Goal: Transaction & Acquisition: Book appointment/travel/reservation

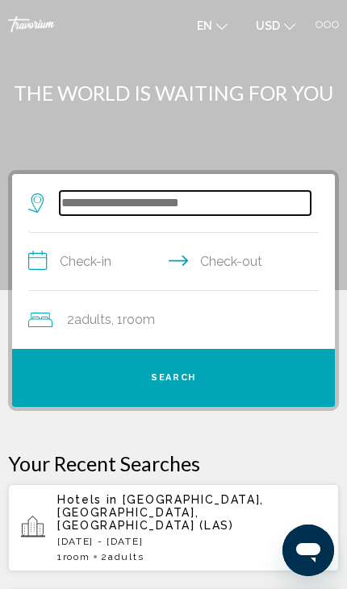
click at [86, 204] on input "Search widget" at bounding box center [185, 203] width 251 height 24
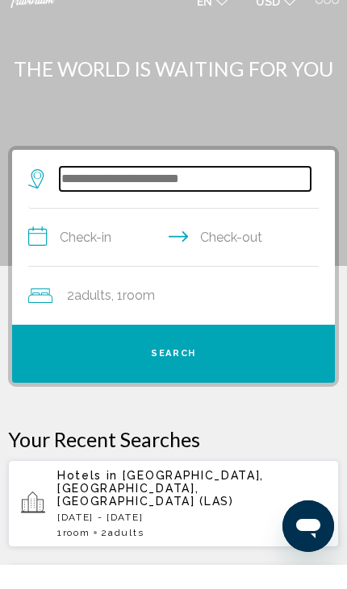
type input "*"
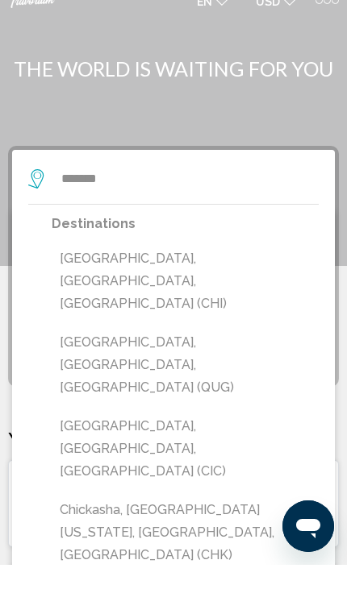
click at [81, 268] on button "[GEOGRAPHIC_DATA], [GEOGRAPHIC_DATA], [GEOGRAPHIC_DATA] (CHI)" at bounding box center [185, 306] width 267 height 76
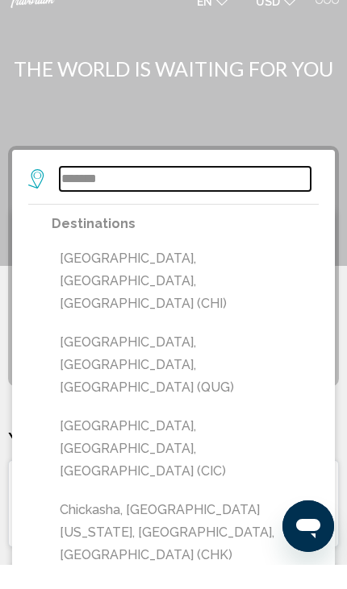
type input "**********"
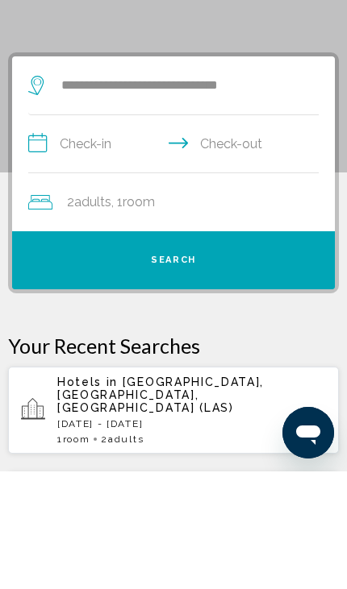
click at [77, 233] on input "**********" at bounding box center [176, 264] width 297 height 62
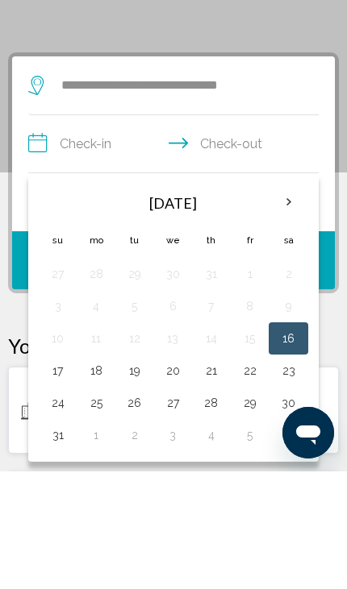
scroll to position [117, 0]
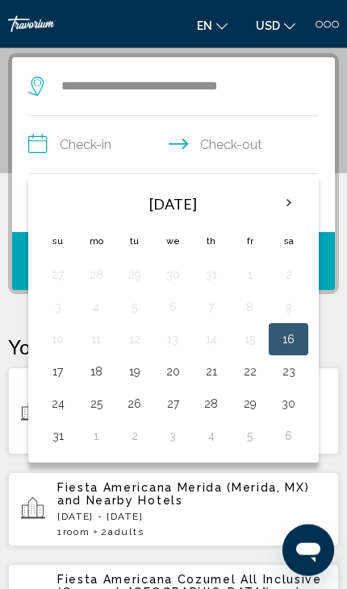
click at [290, 190] on th "Next month" at bounding box center [288, 202] width 35 height 35
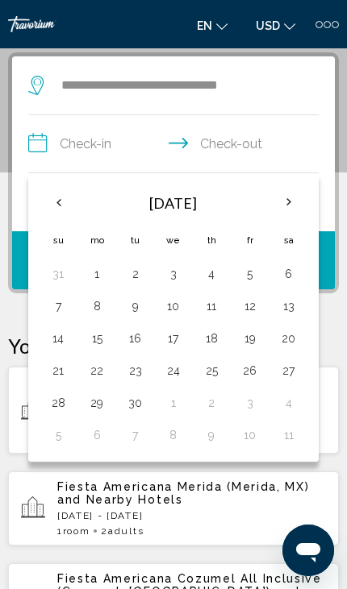
click at [283, 193] on th "Next month" at bounding box center [288, 202] width 35 height 35
click at [59, 200] on th "Previous month" at bounding box center [57, 202] width 35 height 35
click at [289, 310] on button "13" at bounding box center [288, 306] width 22 height 23
click at [100, 339] on button "15" at bounding box center [97, 338] width 20 height 23
type input "**********"
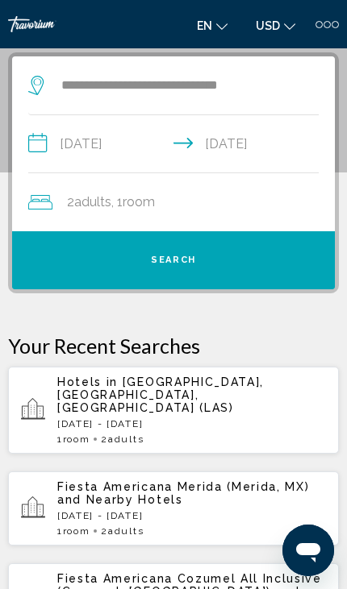
click at [81, 252] on button "Search" at bounding box center [173, 260] width 322 height 58
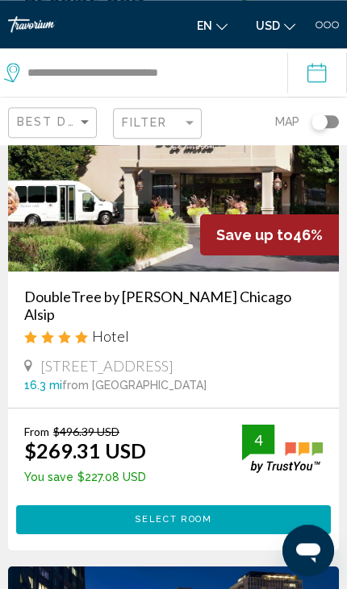
click at [184, 514] on span "Select Room" at bounding box center [173, 519] width 77 height 10
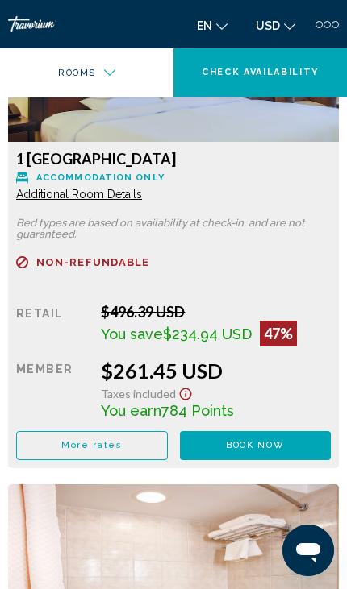
scroll to position [2273, 0]
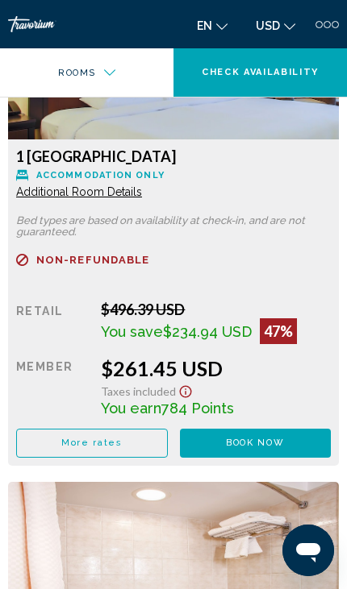
click at [248, 438] on span "Book now No longer available" at bounding box center [255, 443] width 58 height 10
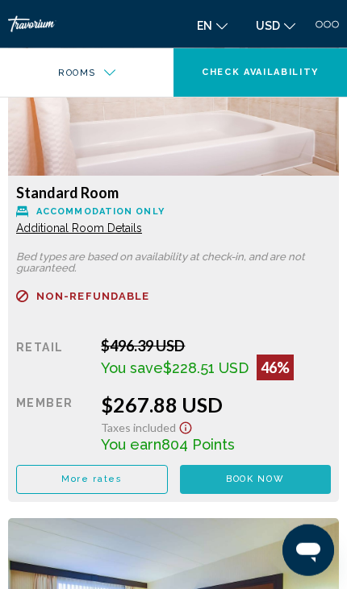
scroll to position [2781, 0]
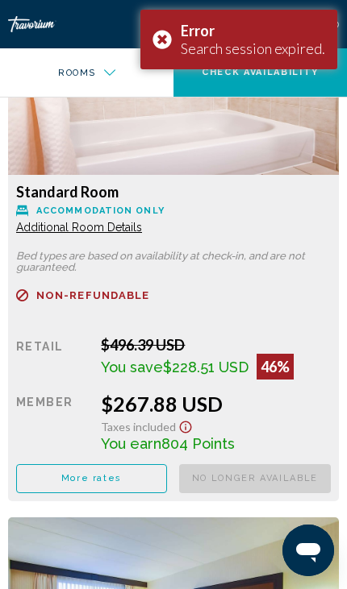
click at [170, 37] on div "Error Search session expired." at bounding box center [238, 40] width 197 height 60
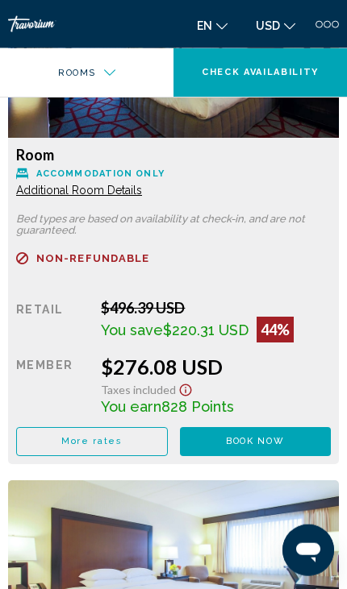
scroll to position [3375, 0]
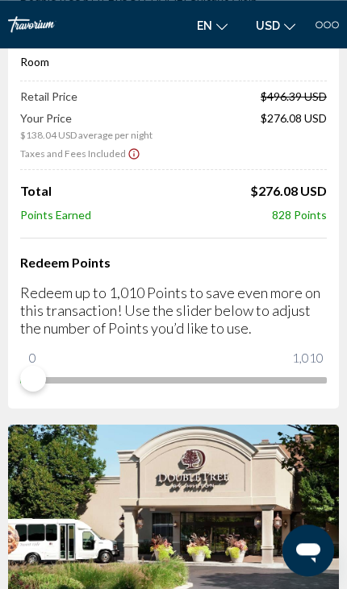
scroll to position [114, 0]
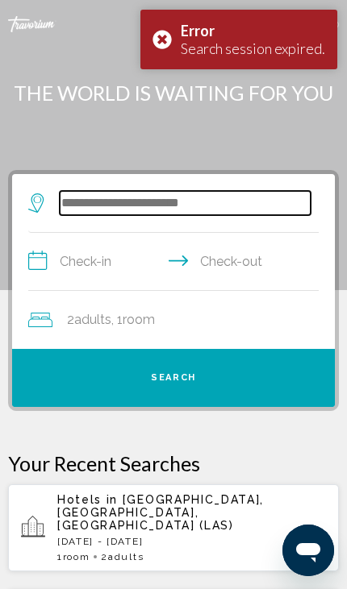
click at [90, 199] on input "Search widget" at bounding box center [185, 203] width 251 height 24
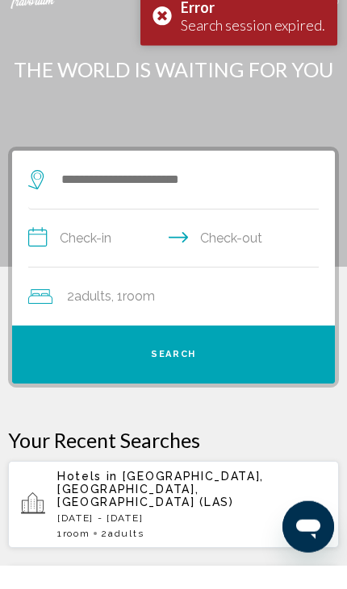
click at [168, 22] on div "Error Search session expired." at bounding box center [238, 40] width 197 height 60
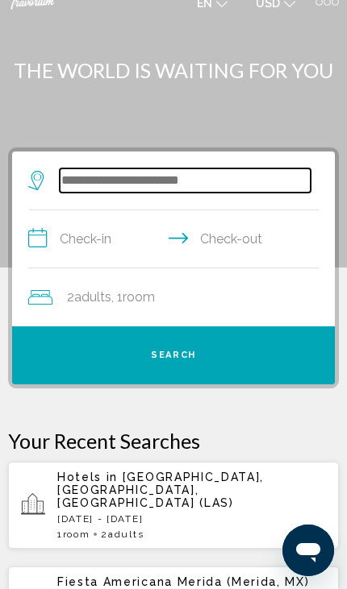
click at [77, 189] on input "Search widget" at bounding box center [185, 180] width 251 height 24
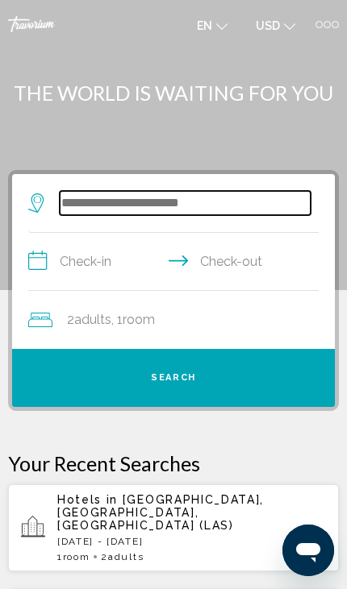
click at [94, 196] on input "Search widget" at bounding box center [185, 203] width 251 height 24
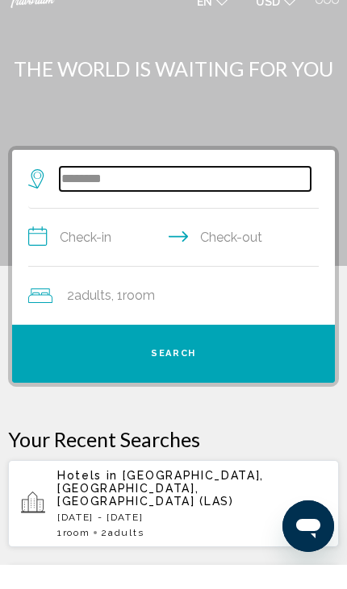
type input "*******"
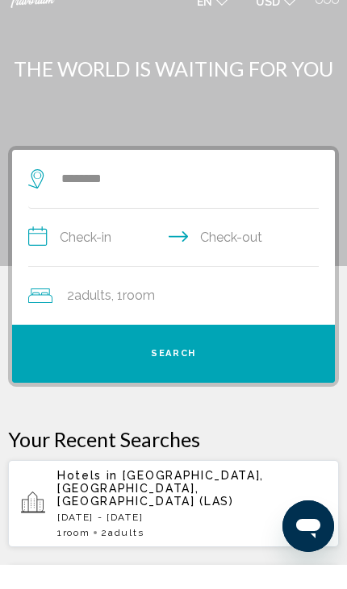
click at [72, 233] on input "**********" at bounding box center [176, 264] width 297 height 62
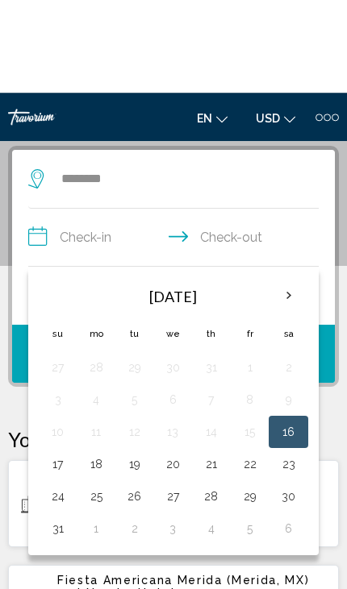
scroll to position [117, 0]
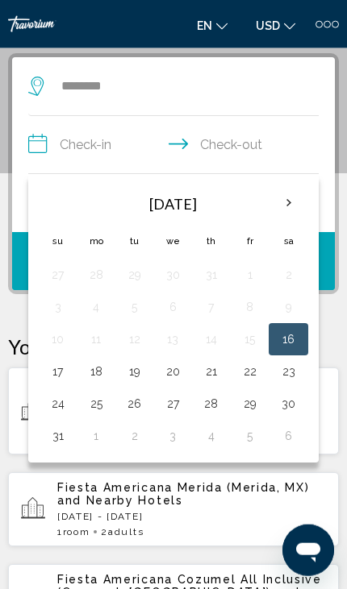
click at [281, 201] on th "Next month" at bounding box center [288, 202] width 35 height 35
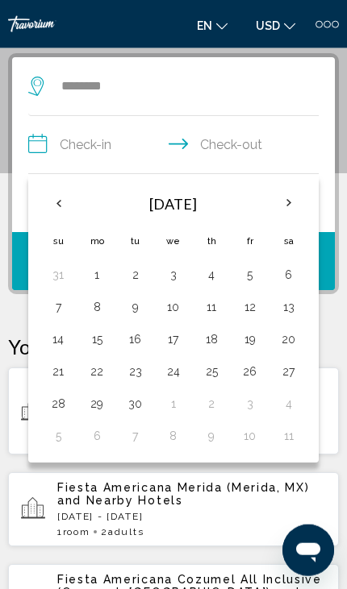
scroll to position [118, 0]
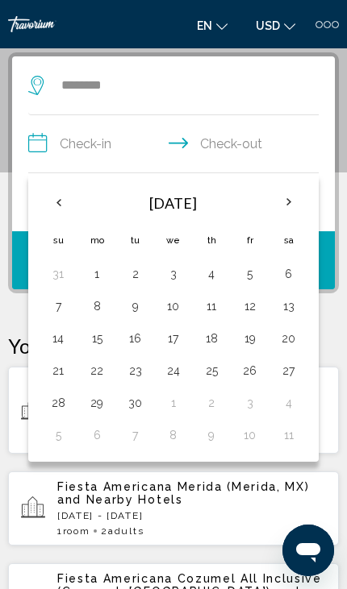
click at [248, 309] on button "12" at bounding box center [249, 306] width 20 height 23
click at [281, 307] on button "13" at bounding box center [288, 306] width 22 height 23
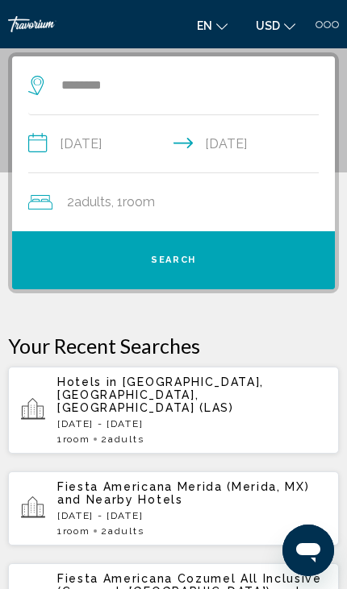
click at [97, 142] on input "**********" at bounding box center [176, 146] width 297 height 62
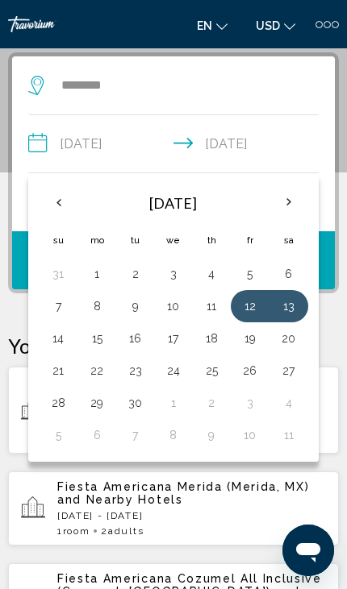
click at [287, 306] on button "13" at bounding box center [288, 306] width 22 height 23
click at [95, 338] on button "15" at bounding box center [97, 338] width 20 height 23
type input "**********"
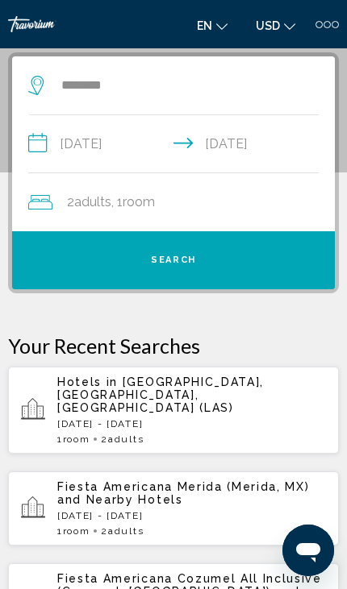
click at [73, 257] on button "Search" at bounding box center [173, 260] width 322 height 58
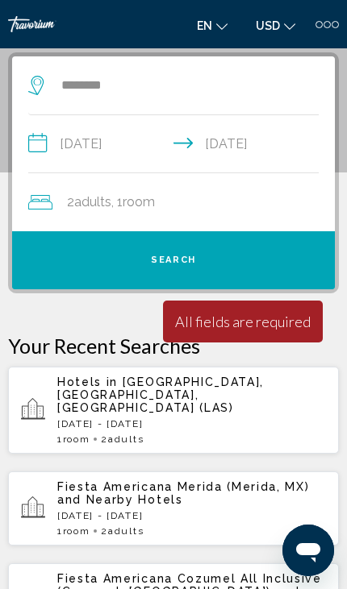
click at [94, 248] on button "Search" at bounding box center [173, 260] width 322 height 58
click at [128, 264] on button "Search" at bounding box center [173, 260] width 322 height 58
click at [257, 328] on div "All fields are required" at bounding box center [242, 322] width 135 height 18
